Goal: Leave review/rating

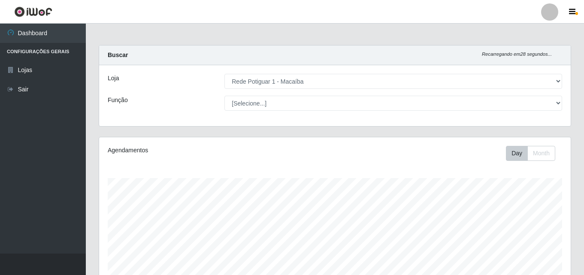
select select "100"
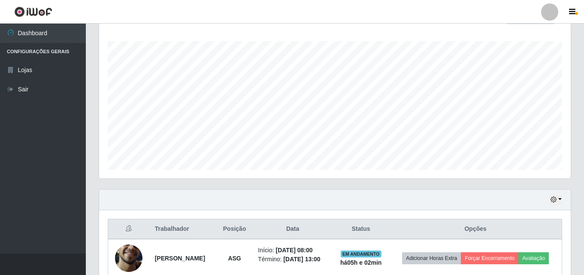
scroll to position [187, 0]
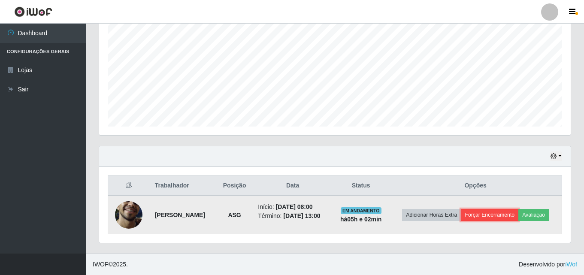
click at [512, 209] on button "Forçar Encerramento" at bounding box center [489, 215] width 57 height 12
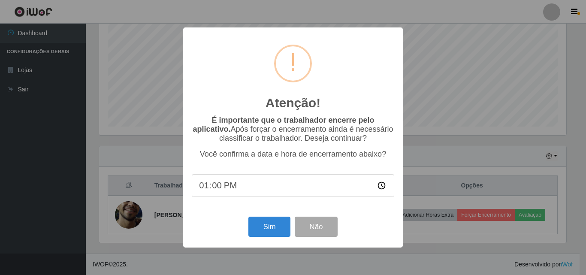
click at [441, 255] on div "Atenção! × É importante que o trabalhador encerre pelo aplicativo. Após forçar …" at bounding box center [293, 137] width 586 height 275
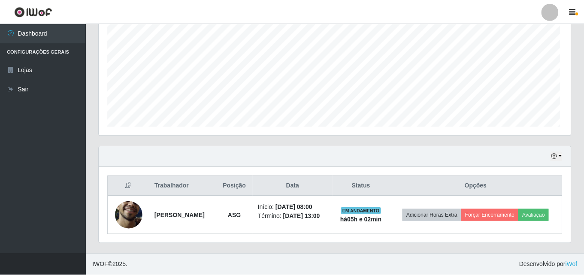
scroll to position [178, 471]
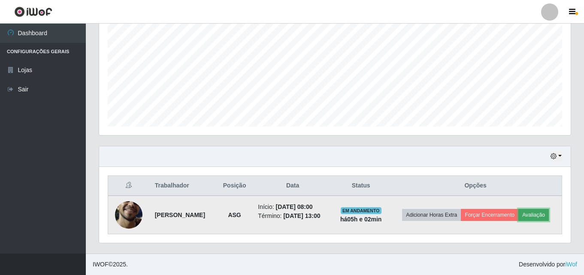
click at [518, 216] on button "Avaliação" at bounding box center [533, 215] width 30 height 12
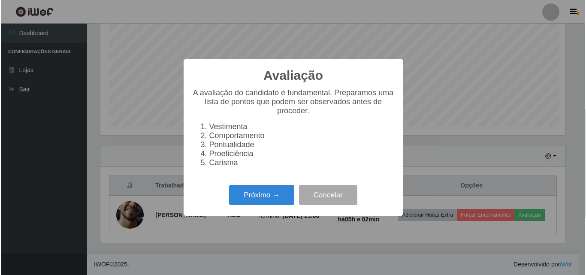
scroll to position [178, 467]
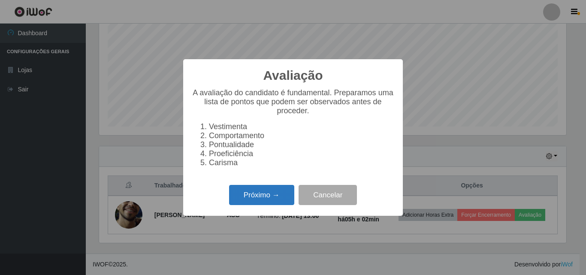
click at [290, 195] on button "Próximo →" at bounding box center [261, 195] width 65 height 20
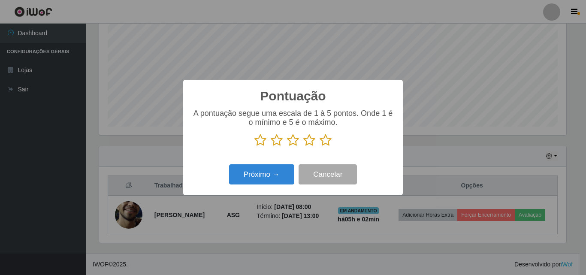
click at [328, 138] on icon at bounding box center [325, 140] width 12 height 13
click at [319, 147] on input "radio" at bounding box center [319, 147] width 0 height 0
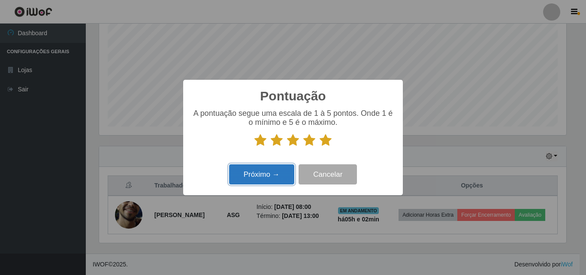
click at [271, 174] on button "Próximo →" at bounding box center [261, 174] width 65 height 20
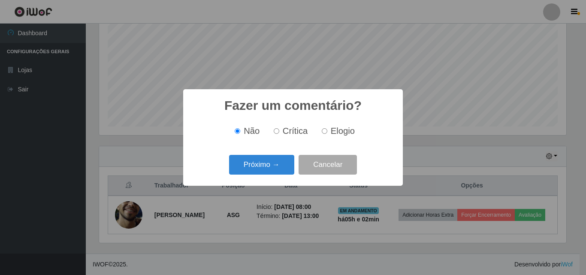
click at [271, 174] on button "Próximo →" at bounding box center [261, 165] width 65 height 20
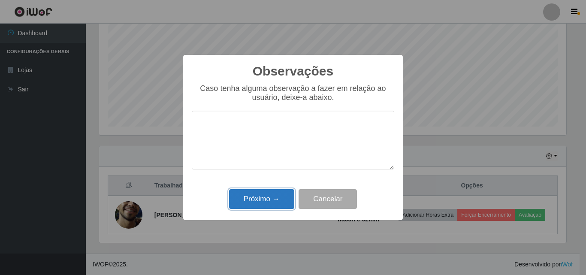
click at [286, 196] on button "Próximo →" at bounding box center [261, 199] width 65 height 20
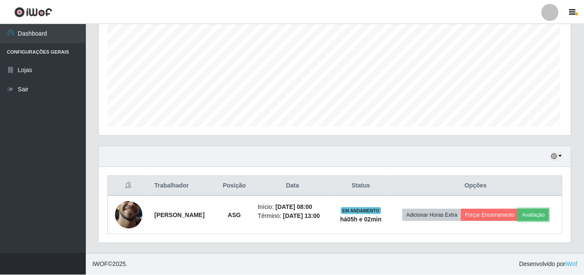
scroll to position [178, 471]
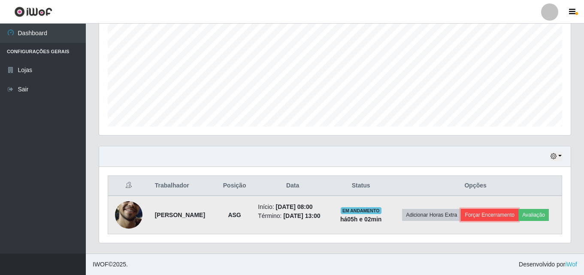
click at [515, 209] on button "Forçar Encerramento" at bounding box center [489, 215] width 57 height 12
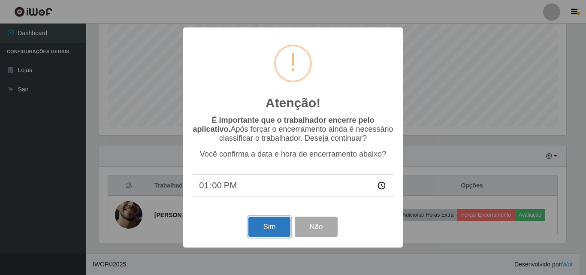
click at [275, 234] on button "Sim" at bounding box center [269, 227] width 42 height 20
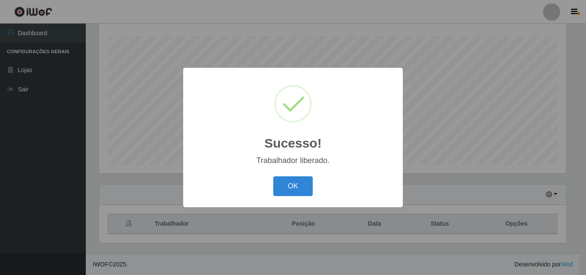
click at [502, 205] on div "Sucesso! × Trabalhador liberado. OK Cancel" at bounding box center [293, 137] width 586 height 275
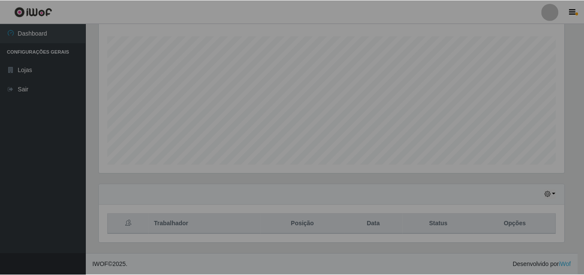
scroll to position [178, 471]
